Goal: Information Seeking & Learning: Learn about a topic

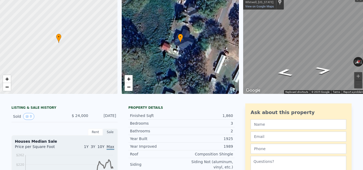
scroll to position [2, 0]
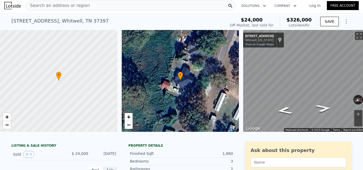
click at [146, 5] on div "Search an address or region" at bounding box center [131, 5] width 210 height 11
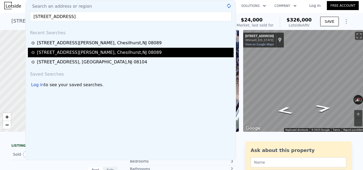
scroll to position [0, 0]
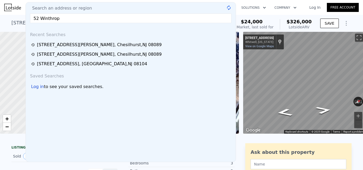
type input "52 Winthrop"
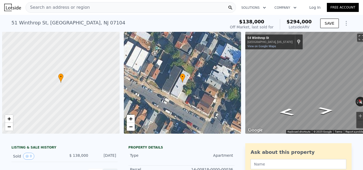
scroll to position [0, 2]
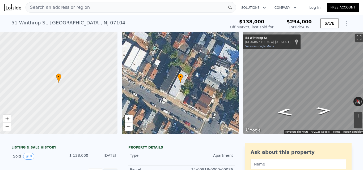
click at [131, 3] on div "Search an address or region" at bounding box center [131, 7] width 210 height 11
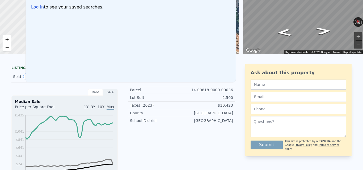
scroll to position [0, 0]
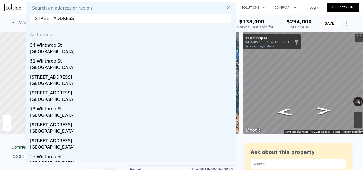
click at [69, 20] on input "54 Winthrop St Newark, NJ 07104" at bounding box center [130, 19] width 201 height 10
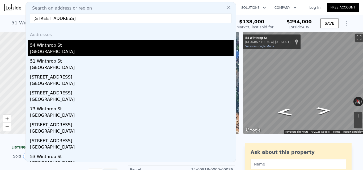
type input "54 Winthrop St Newark, NJ 07104"
click at [73, 53] on div "Newark, NJ 07104" at bounding box center [132, 52] width 204 height 7
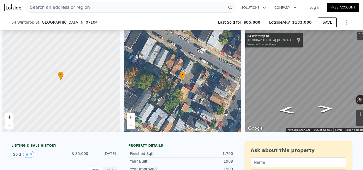
scroll to position [0, 2]
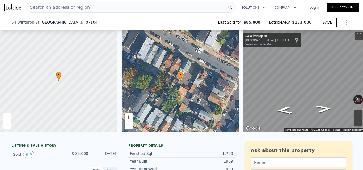
click at [155, 10] on div "Search an address or region" at bounding box center [131, 7] width 210 height 11
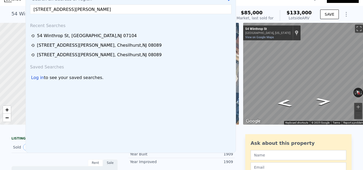
scroll to position [0, 0]
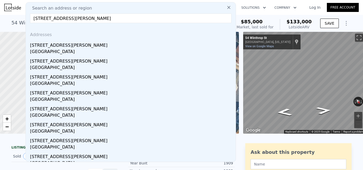
type input "212 Garside St Newark, NJ 07104"
drag, startPoint x: 153, startPoint y: 43, endPoint x: 150, endPoint y: 41, distance: 3.2
click at [152, 41] on div "212 Garside St" at bounding box center [132, 44] width 204 height 9
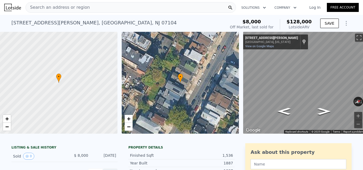
click at [155, 5] on div "Search an address or region" at bounding box center [131, 7] width 210 height 11
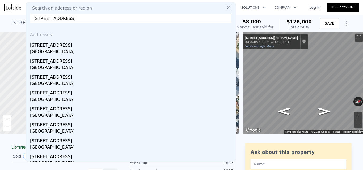
type input "1 Prospect Row, Newark, NJ 07105"
click at [139, 48] on div "3 Prospect Row" at bounding box center [132, 44] width 204 height 9
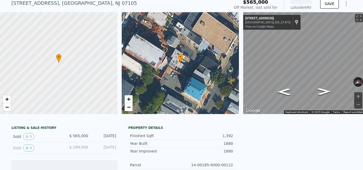
scroll to position [6, 0]
